Goal: Transaction & Acquisition: Purchase product/service

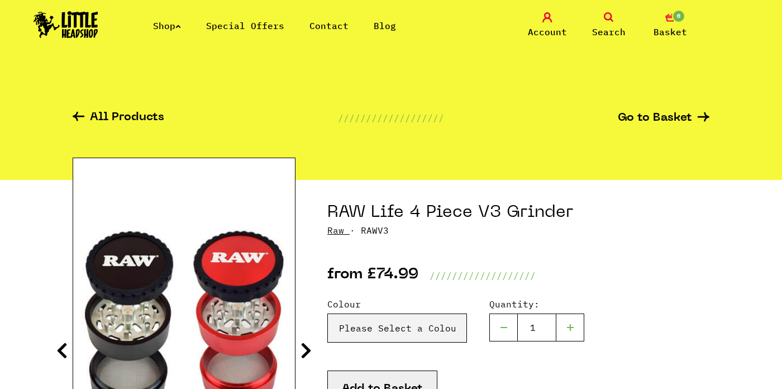
click at [176, 23] on link "Shop" at bounding box center [167, 25] width 28 height 11
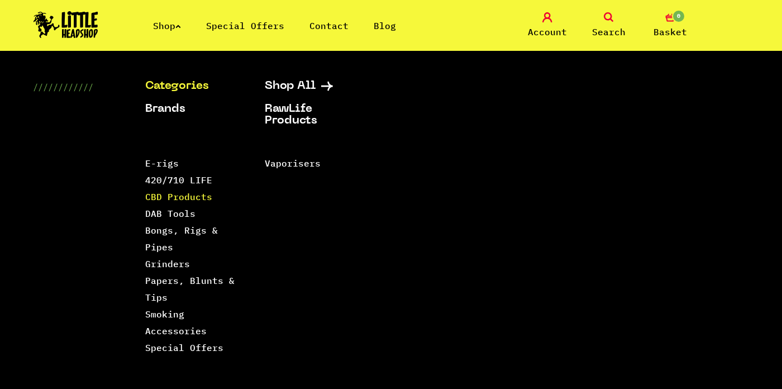
scroll to position [34, 0]
click at [188, 180] on link "420/710 LIFE" at bounding box center [178, 179] width 67 height 11
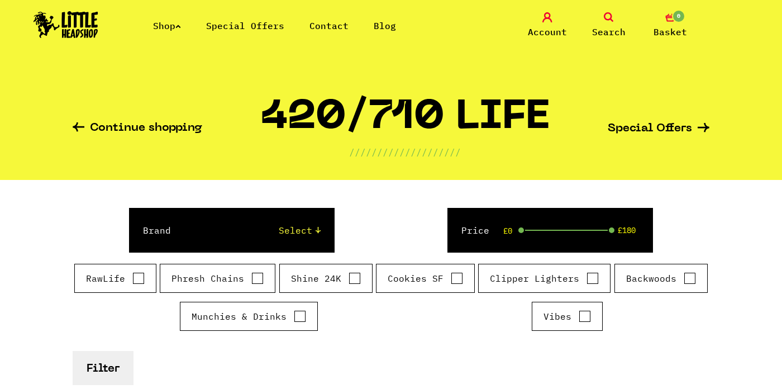
click at [175, 22] on link "Shop" at bounding box center [167, 25] width 28 height 11
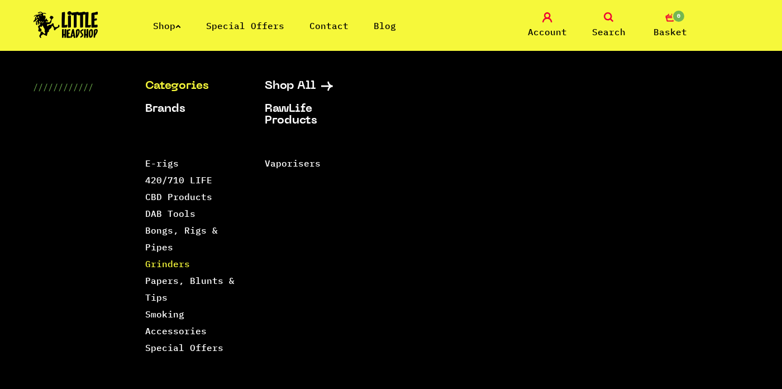
click at [165, 262] on link "Grinders" at bounding box center [167, 263] width 45 height 11
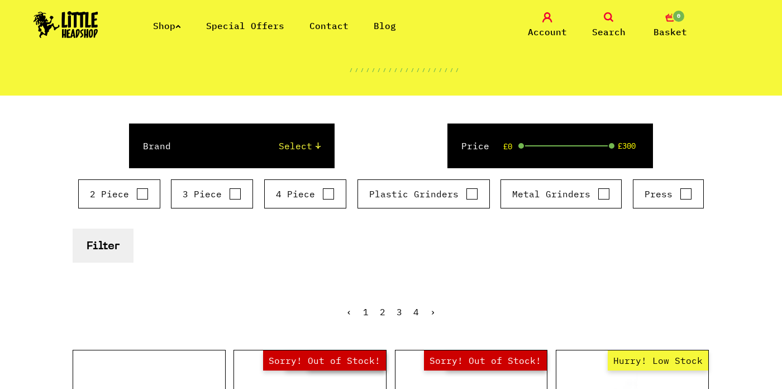
scroll to position [87, 0]
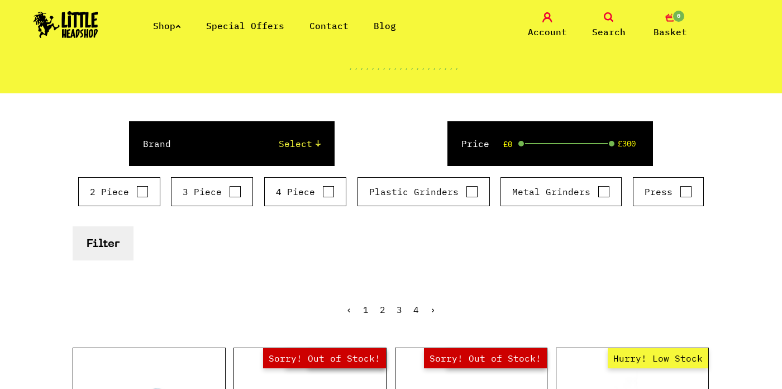
click at [104, 231] on button "Filter" at bounding box center [103, 243] width 61 height 34
click at [109, 246] on button "Filter" at bounding box center [103, 243] width 61 height 34
click at [300, 143] on select "Select Raw Elements HeadChef MedTainer Buddies Chongz Space Case Santa [PERSON_…" at bounding box center [256, 143] width 127 height 13
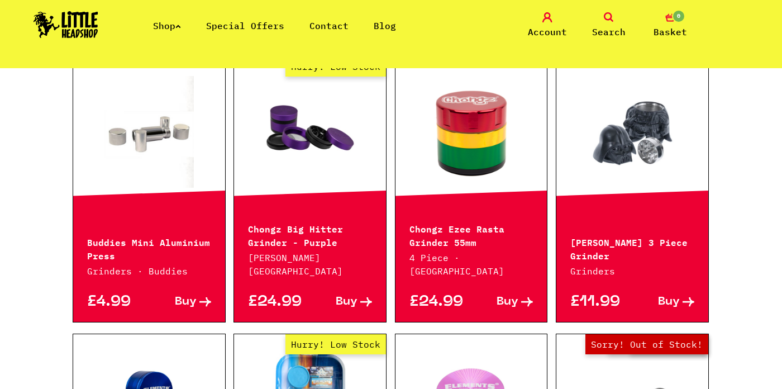
scroll to position [940, 0]
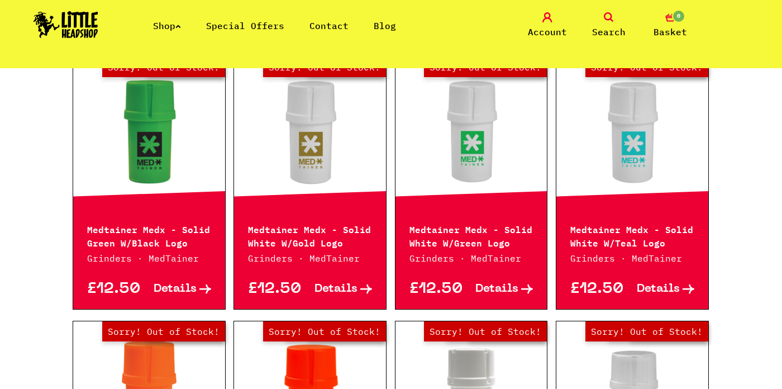
scroll to position [329, 0]
